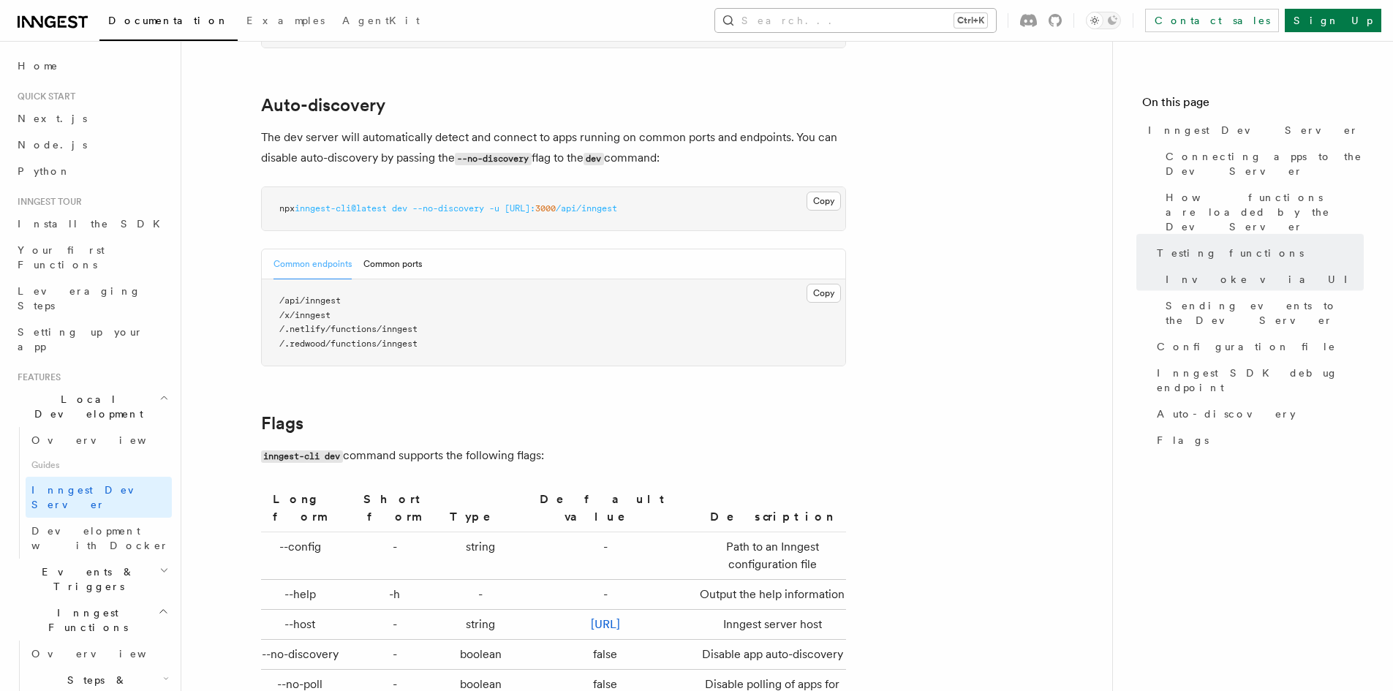
scroll to position [4492, 0]
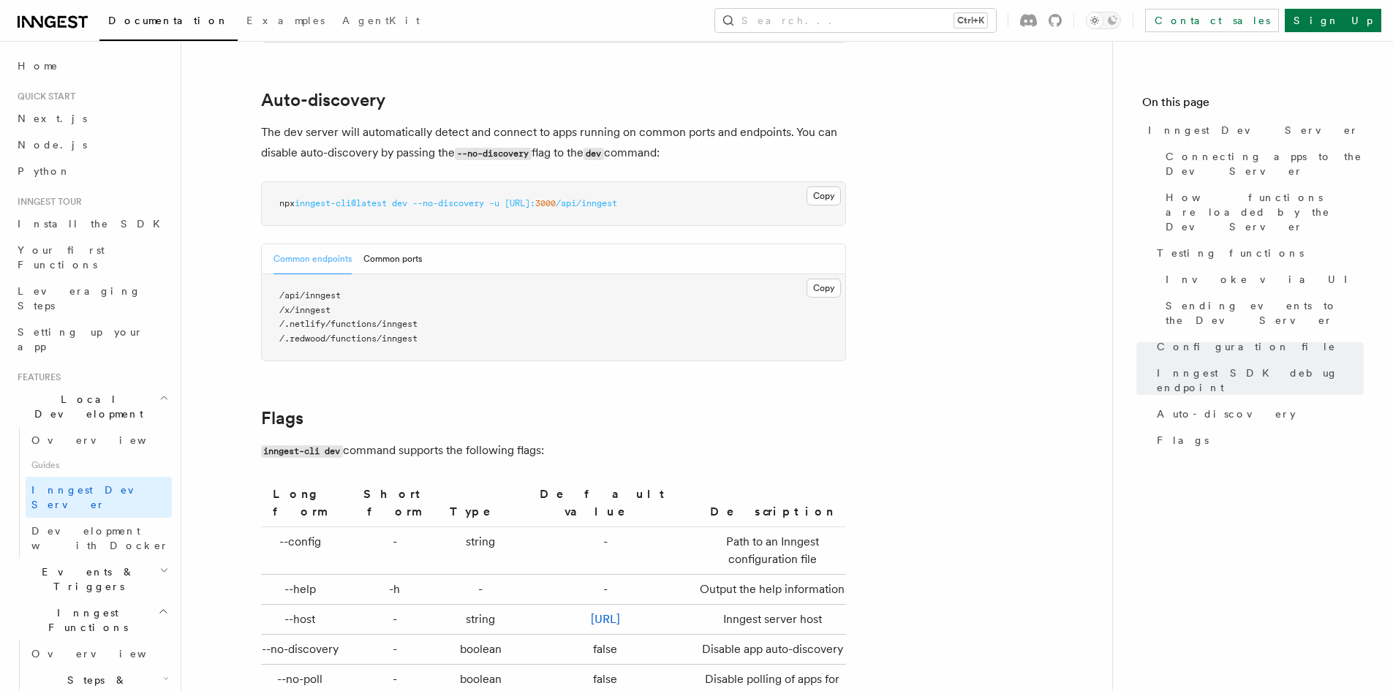
drag, startPoint x: 336, startPoint y: 308, endPoint x: 619, endPoint y: 1, distance: 417.0
